Goal: Task Accomplishment & Management: Complete application form

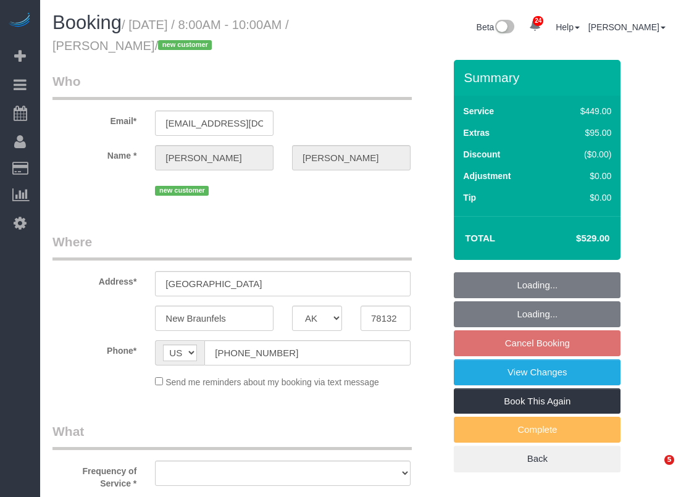
select select "[GEOGRAPHIC_DATA]"
select select "object:12960"
select select "string:fspay-66c429cd-4569-4b86-95c7-6442635187b6"
select select "spot278"
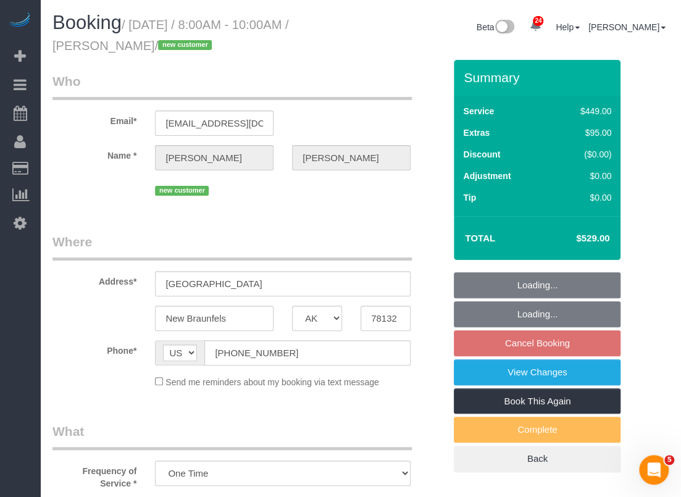
select select "3"
select select "object:13038"
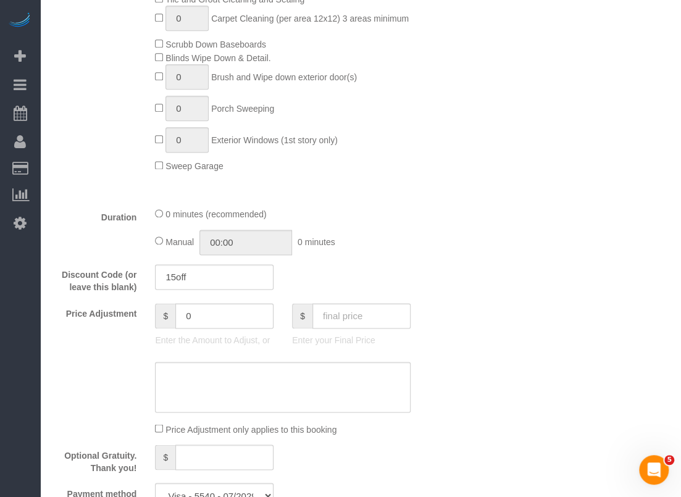
scroll to position [617, 0]
drag, startPoint x: 217, startPoint y: 317, endPoint x: 134, endPoint y: 317, distance: 83.3
click at [134, 317] on div "Price Adjustment $ 0 Enter the Amount to Adjust, or $ Enter your Final Price" at bounding box center [248, 327] width 411 height 49
type input "35"
click at [213, 376] on textarea at bounding box center [283, 386] width 256 height 51
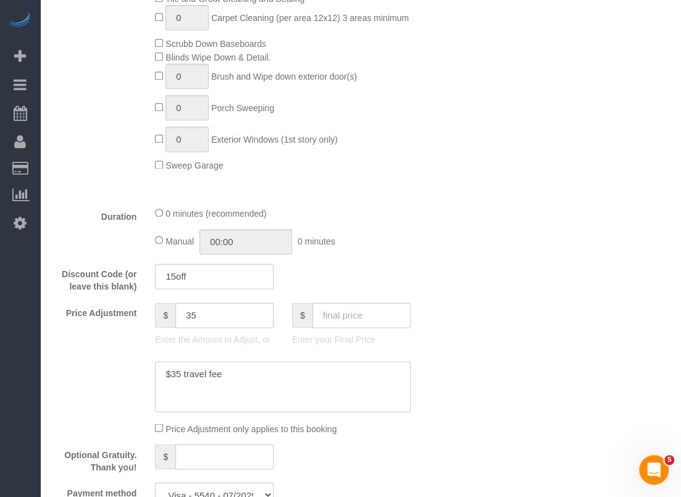
scroll to position [1050, 0]
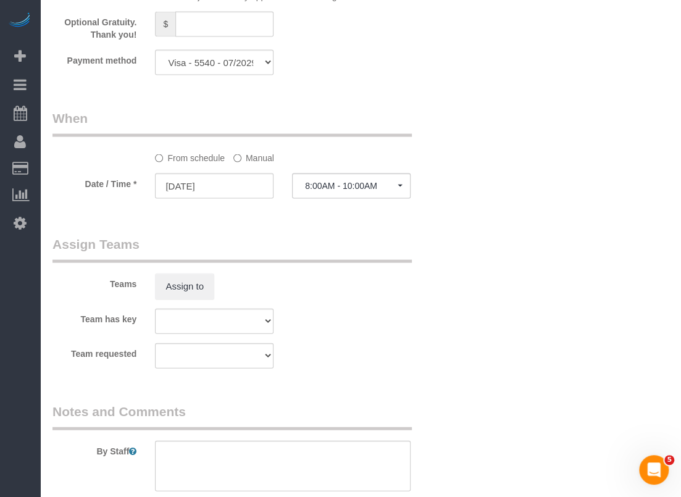
type textarea "$35 travel fee"
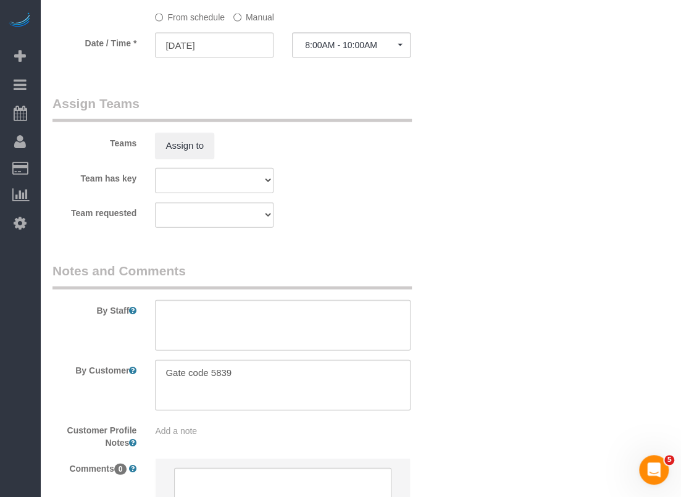
scroll to position [1297, 0]
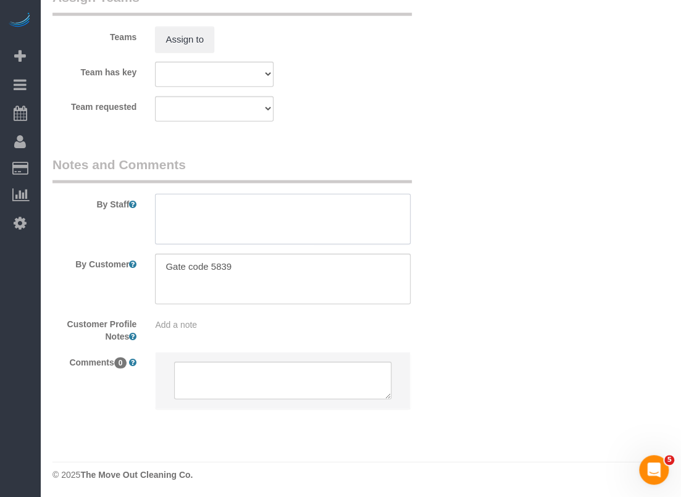
click at [256, 223] on textarea at bounding box center [283, 219] width 256 height 51
click at [336, 209] on textarea at bounding box center [283, 219] width 256 height 51
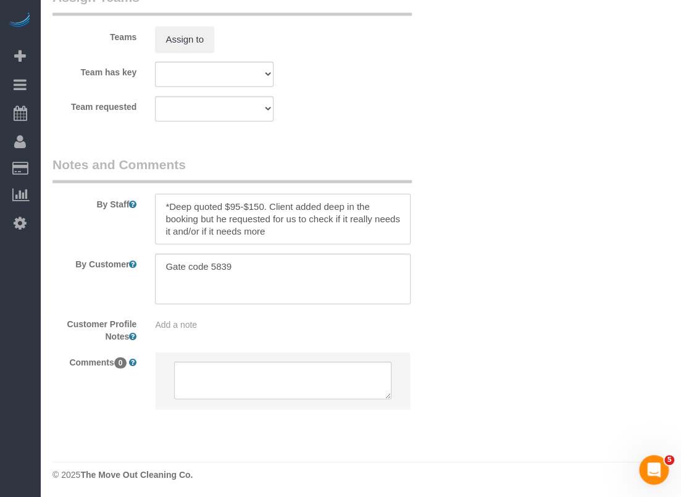
click at [163, 198] on textarea at bounding box center [283, 219] width 256 height 51
click at [163, 199] on textarea at bounding box center [283, 219] width 256 height 51
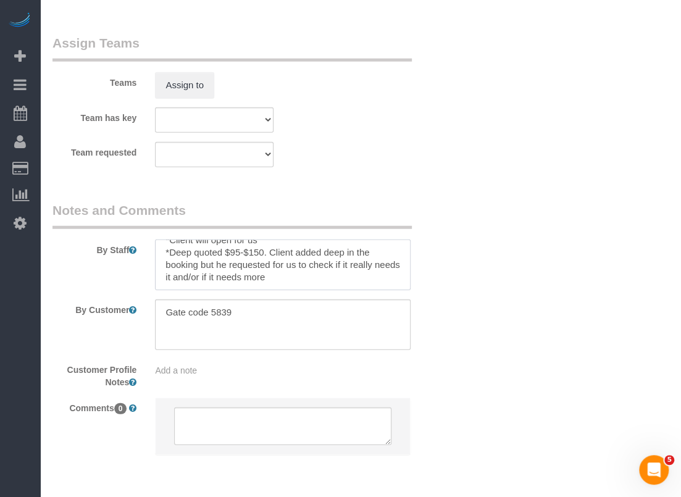
scroll to position [1235, 0]
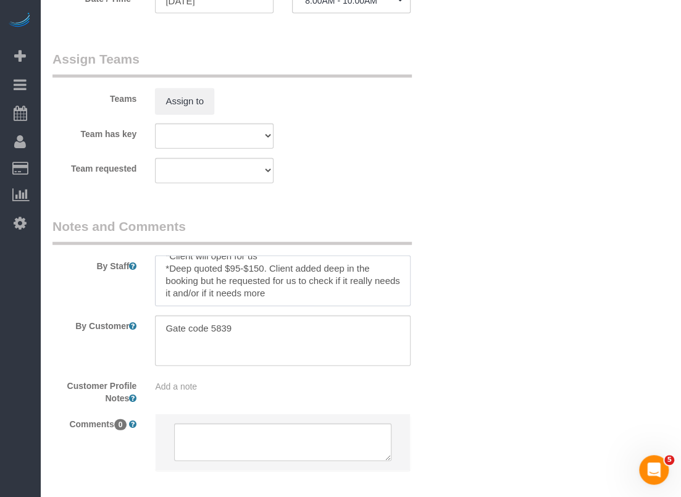
type textarea "*Client will open for us *Deep quoted $95-$150. Client added deep in the bookin…"
click at [354, 289] on textarea at bounding box center [283, 281] width 256 height 51
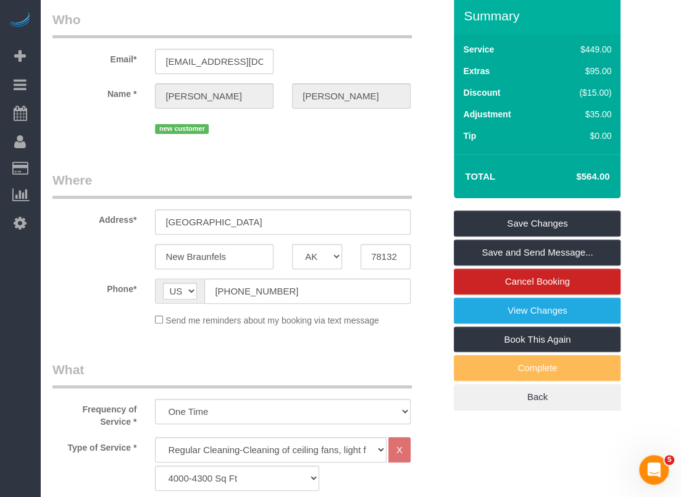
scroll to position [62, 0]
